Goal: Answer question/provide support

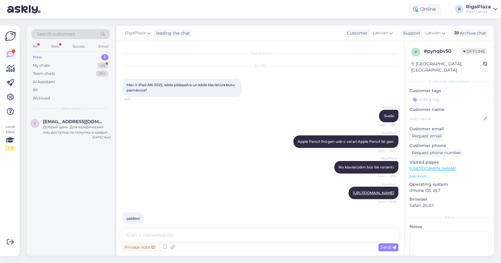
scroll to position [75, 0]
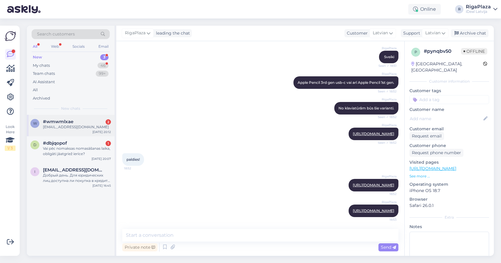
click at [71, 115] on div "w #wmwmlxae 2 [EMAIL_ADDRESS][DOMAIN_NAME] [DATE] 20:12" at bounding box center [71, 125] width 88 height 21
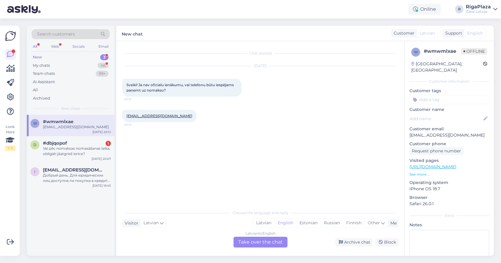
scroll to position [0, 0]
click at [258, 225] on div "Latvian" at bounding box center [263, 223] width 21 height 9
click at [269, 238] on div "Latvian to Latvian Take over the chat" at bounding box center [261, 242] width 54 height 11
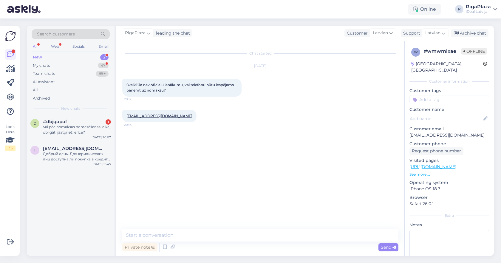
click at [254, 228] on div "Chat started Oct 7 2025 Sveiki! Ja nav oficialu ienākumu, vai telefonu būtu ies…" at bounding box center [260, 148] width 288 height 215
click at [254, 236] on textarea at bounding box center [260, 235] width 276 height 13
type textarea "Sveiki, diemžēl nē"
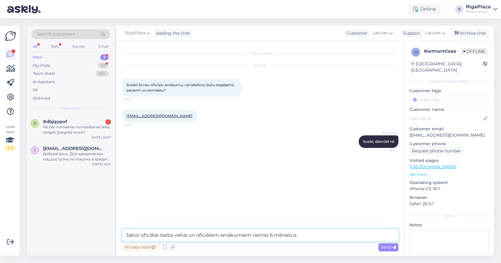
type textarea "Jabūt oficiālai darba vietai un oficiāliem ienākumiem vismaz 6 mēnešus."
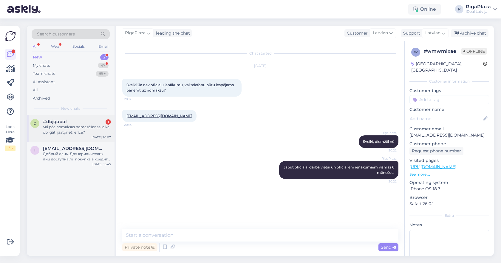
click at [49, 140] on div "d #dbjqopof 1 Vai pēc nomaksas nomasāšanas laika, obligāti jāatgriež ierīce? Oc…" at bounding box center [71, 128] width 88 height 27
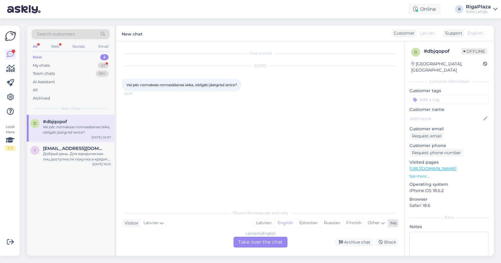
click at [257, 223] on div "Latvian" at bounding box center [263, 223] width 21 height 9
click at [256, 241] on div "Latvian to Latvian Take over the chat" at bounding box center [261, 242] width 54 height 11
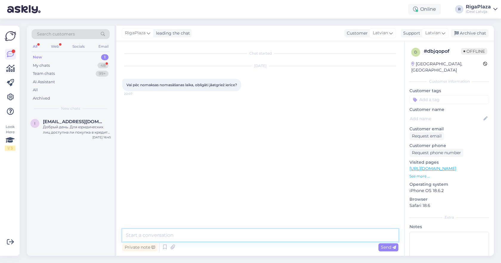
click at [244, 234] on textarea at bounding box center [260, 235] width 276 height 13
type textarea "Sveiki, obligāti jā!"
click at [55, 71] on div "Team chats" at bounding box center [44, 74] width 22 height 6
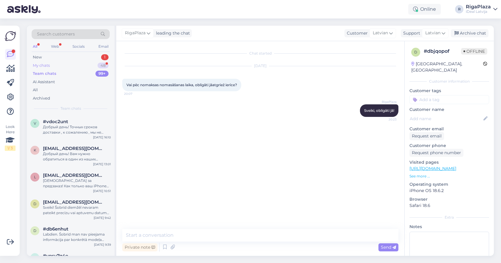
click at [55, 69] on div "My chats 48" at bounding box center [71, 65] width 78 height 8
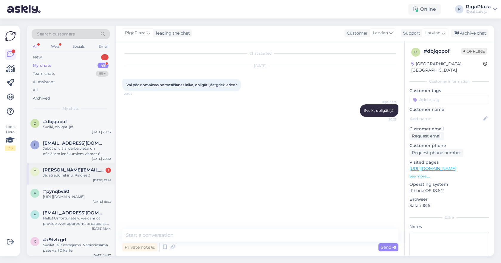
click at [68, 174] on div "Jā, atradu rēķinu. Paldies :)" at bounding box center [77, 175] width 68 height 5
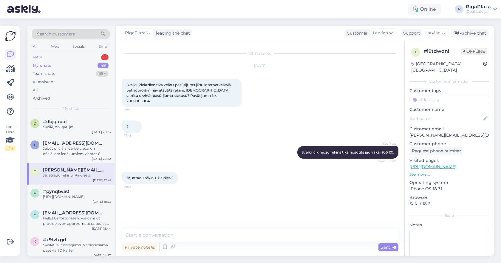
click at [95, 57] on div "New 1" at bounding box center [71, 57] width 78 height 8
